Goal: Find specific page/section: Find specific page/section

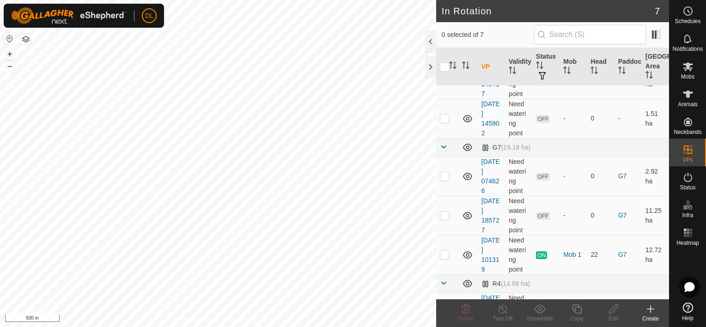
scroll to position [115, 0]
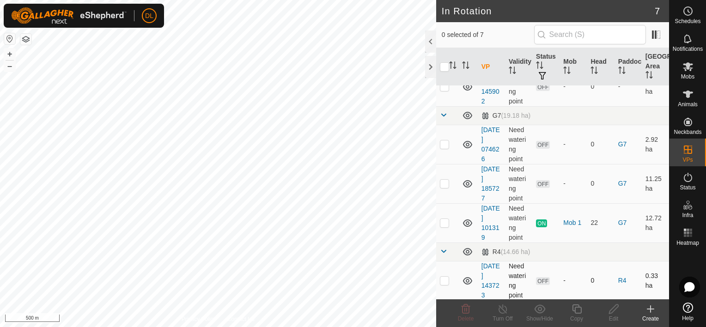
click at [443, 281] on p-checkbox at bounding box center [444, 280] width 9 height 7
checkbox input "false"
click at [445, 144] on p-checkbox at bounding box center [444, 143] width 9 height 7
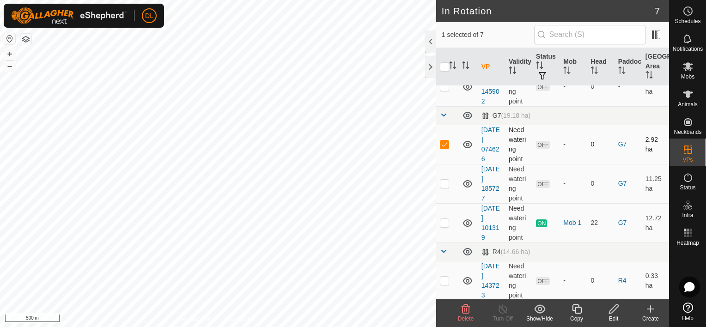
checkbox input "false"
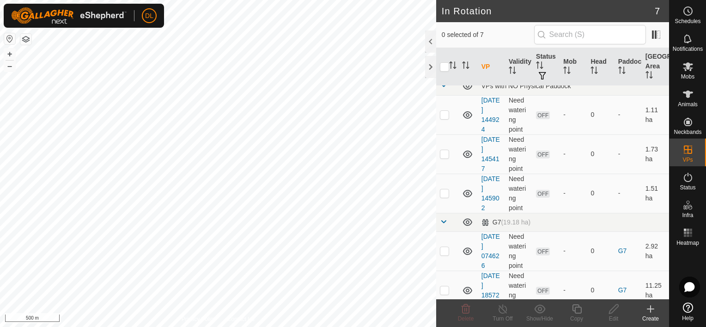
scroll to position [0, 0]
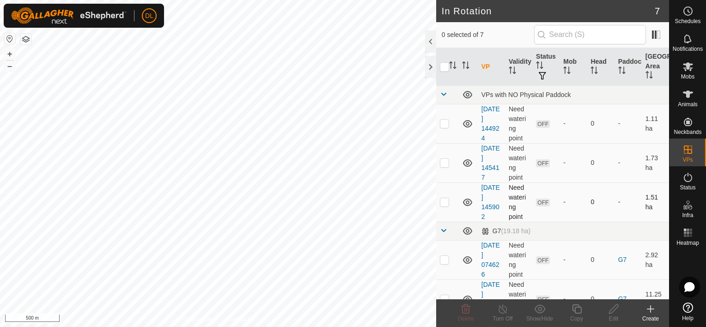
click at [442, 201] on p-checkbox at bounding box center [444, 201] width 9 height 7
checkbox input "false"
drag, startPoint x: 442, startPoint y: 201, endPoint x: 445, endPoint y: 165, distance: 35.7
click at [445, 165] on p-checkbox at bounding box center [444, 162] width 9 height 7
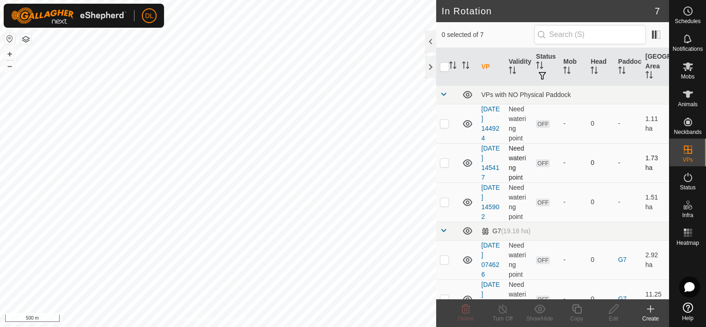
checkbox input "true"
click at [445, 127] on p-tablecheckbox at bounding box center [444, 123] width 9 height 7
checkbox input "false"
click at [446, 165] on p-checkbox at bounding box center [444, 162] width 9 height 7
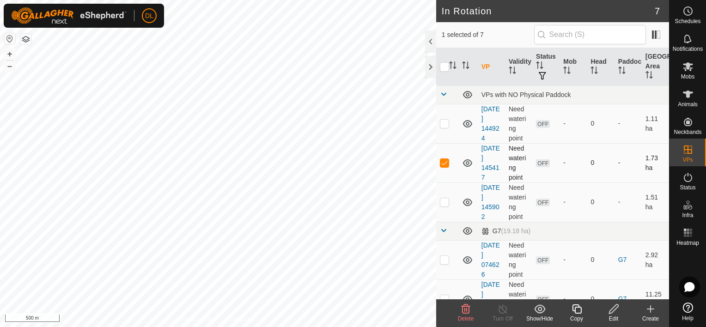
checkbox input "false"
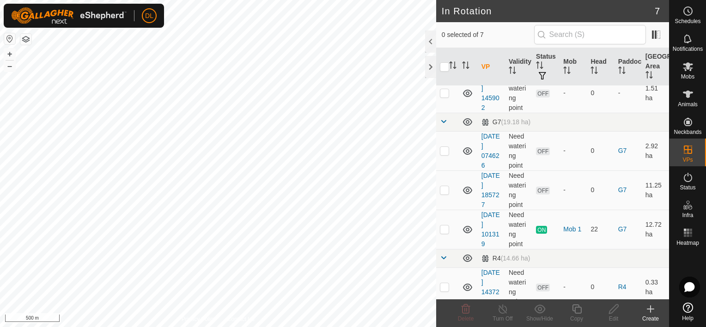
scroll to position [115, 0]
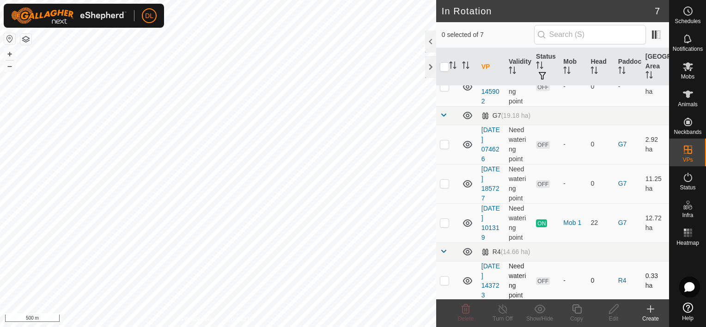
click at [445, 278] on p-checkbox at bounding box center [444, 280] width 9 height 7
click at [441, 280] on p-checkbox at bounding box center [444, 280] width 9 height 7
checkbox input "false"
click at [688, 233] on rect at bounding box center [687, 232] width 2 height 2
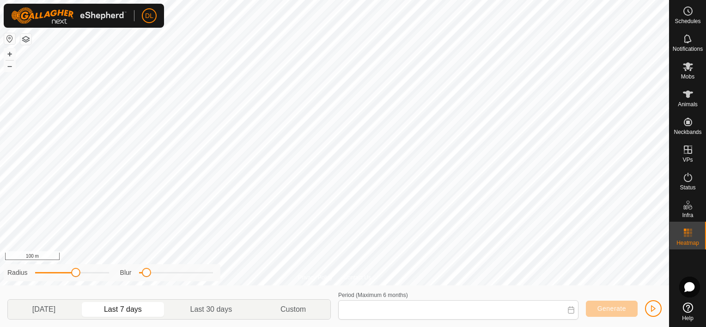
type input "[DATE] - [DATE]"
